Goal: Navigation & Orientation: Find specific page/section

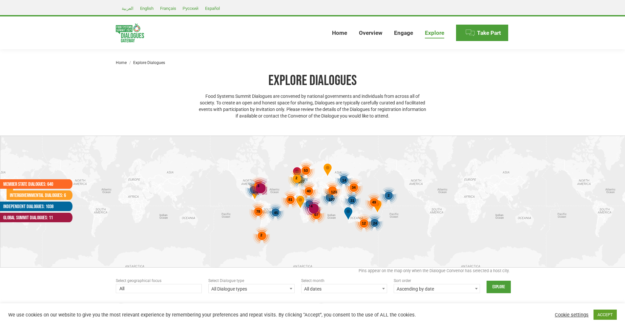
select select
